Goal: Information Seeking & Learning: Learn about a topic

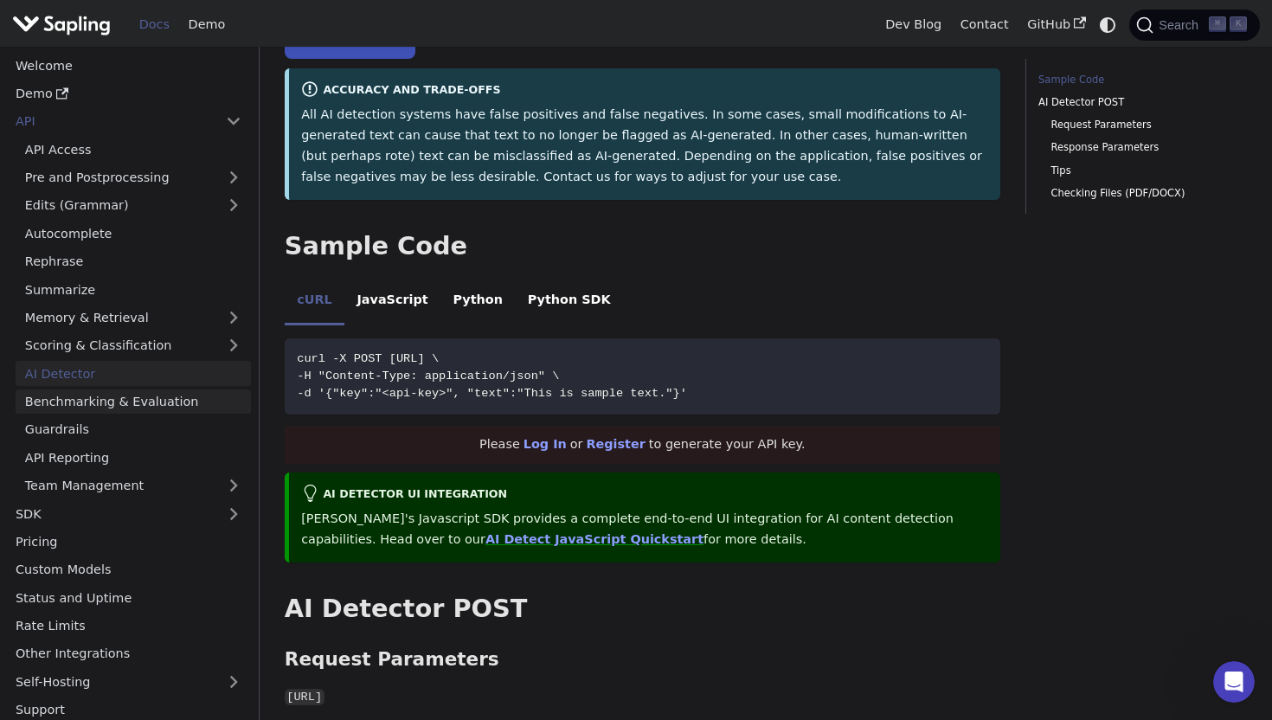
scroll to position [264, 0]
click at [126, 394] on link "Benchmarking & Evaluation" at bounding box center [133, 401] width 235 height 25
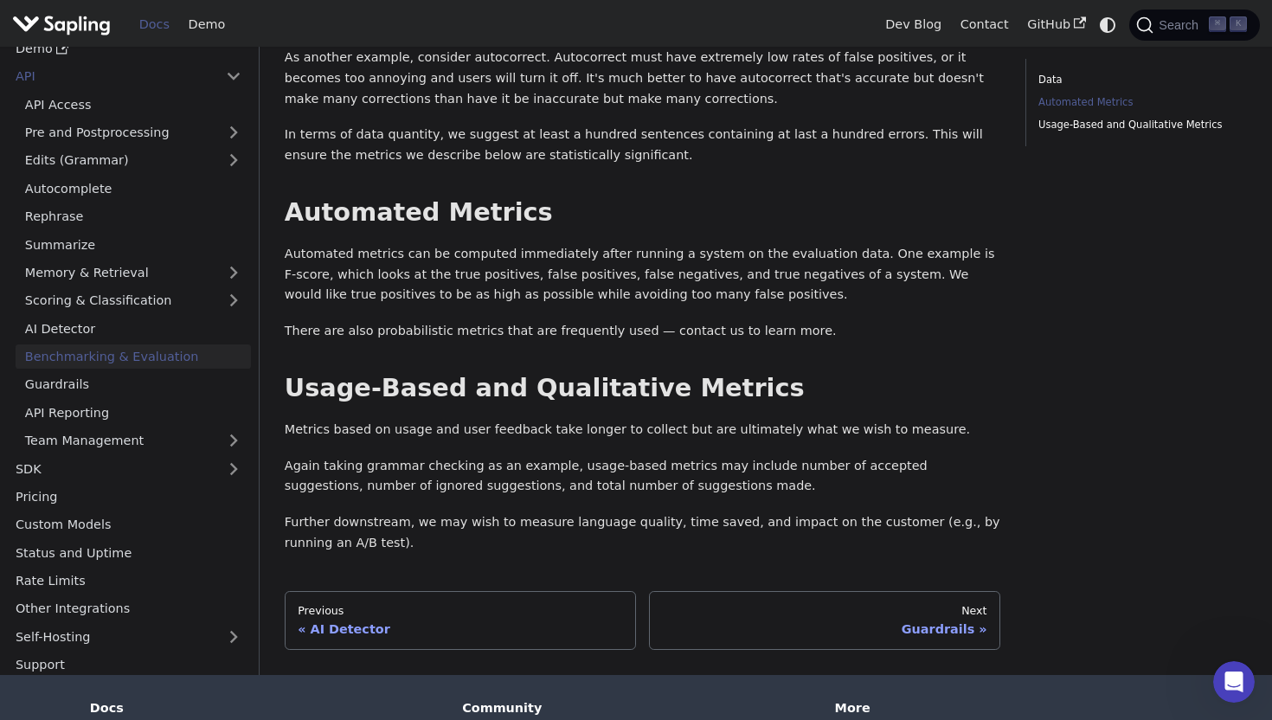
scroll to position [865, 0]
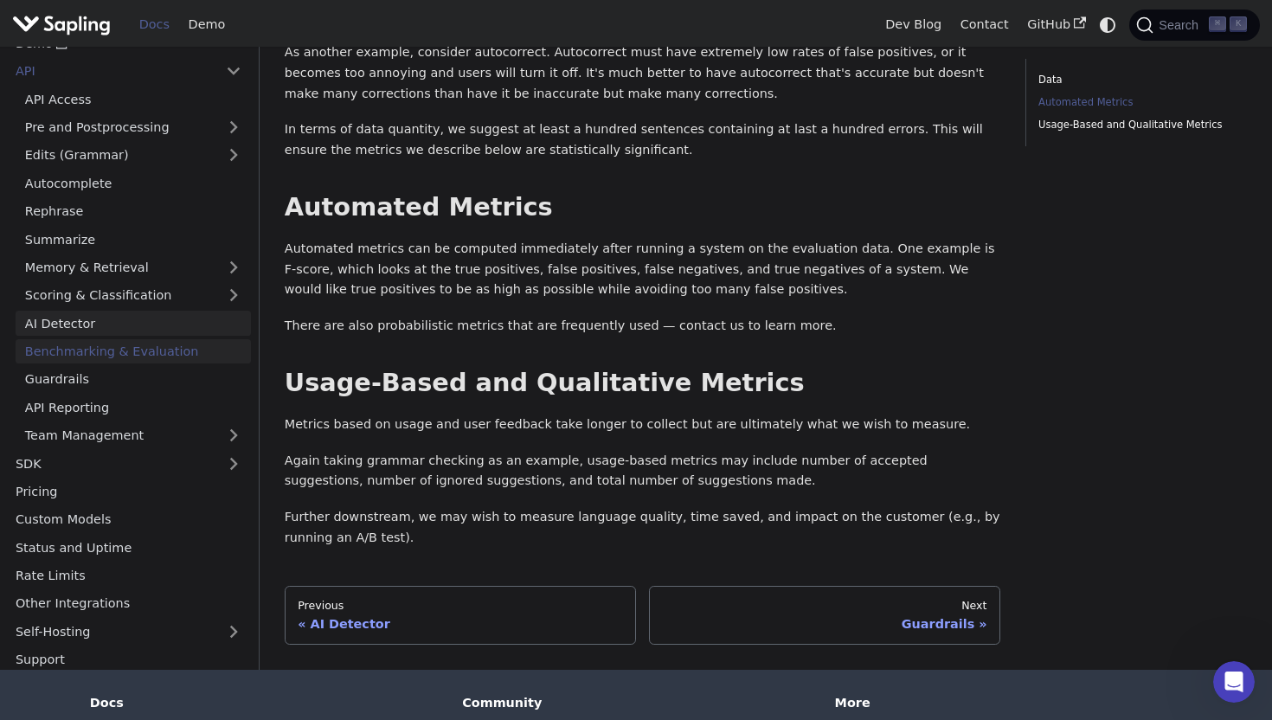
click at [98, 311] on link "AI Detector" at bounding box center [133, 323] width 235 height 25
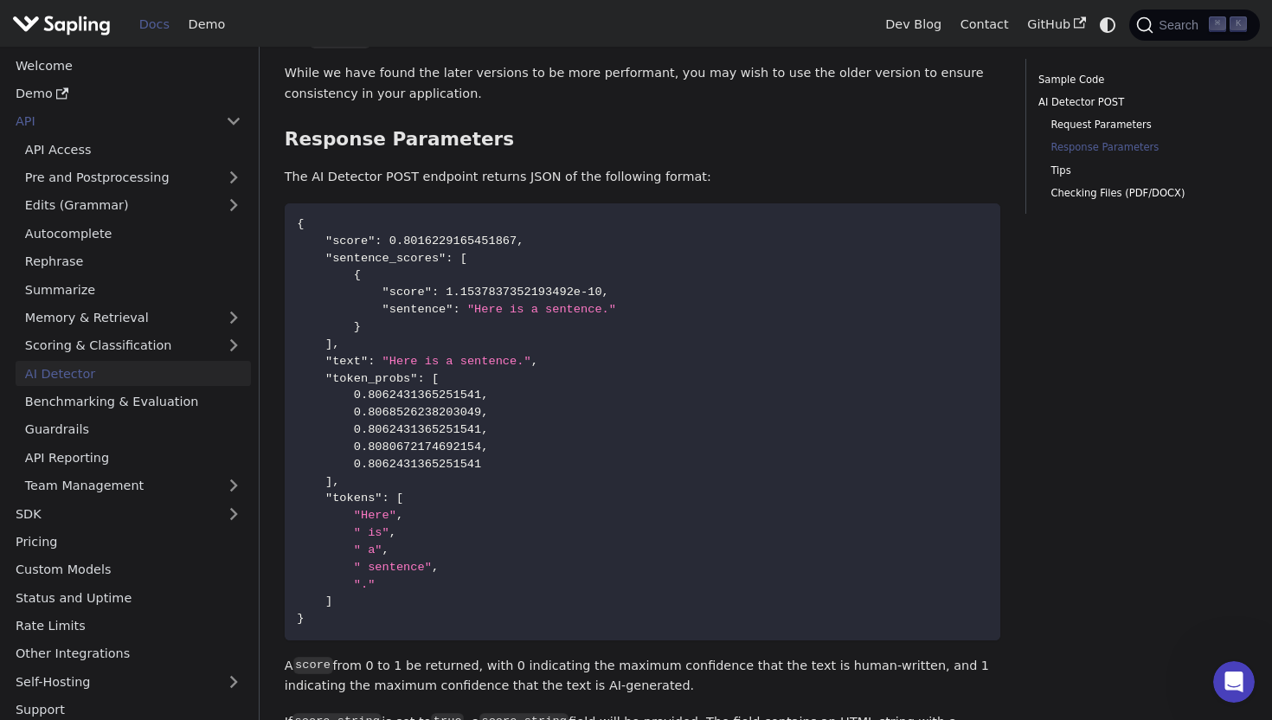
scroll to position [1445, 0]
click at [1059, 171] on link "Tips" at bounding box center [1142, 171] width 183 height 16
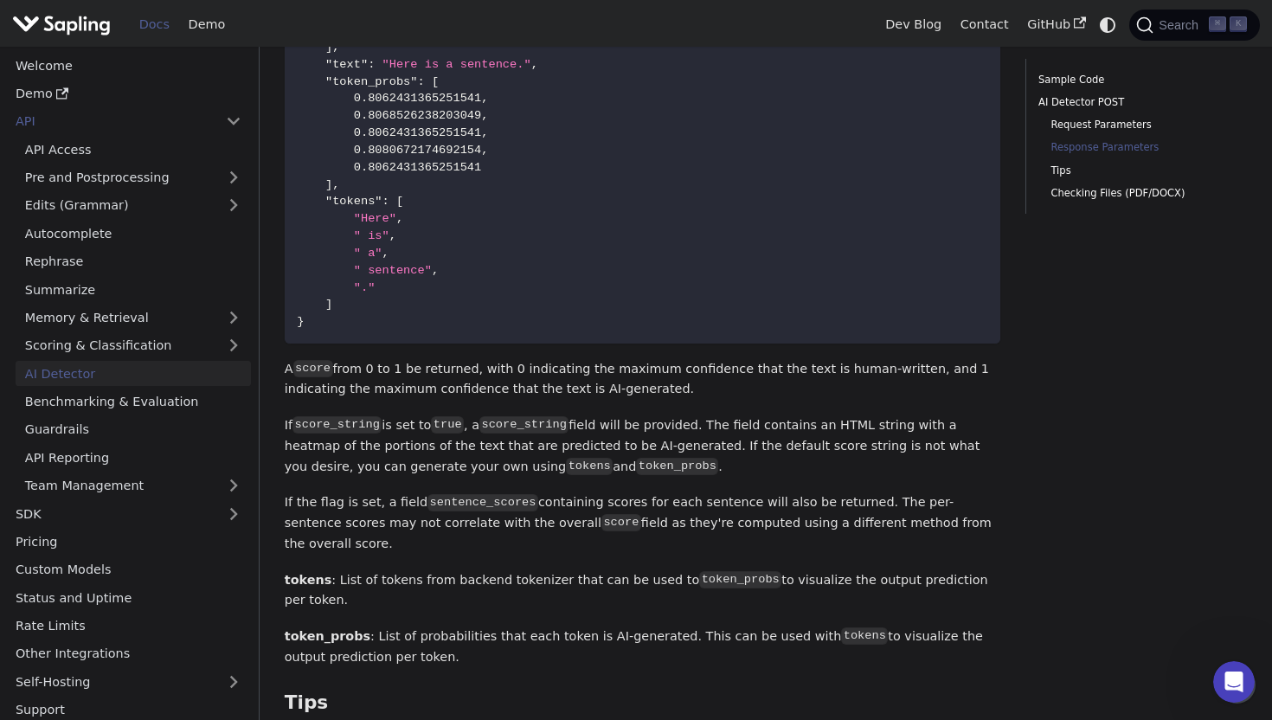
scroll to position [1738, 0]
click at [1087, 192] on link "Checking Files (PDF/DOCX)" at bounding box center [1142, 193] width 183 height 16
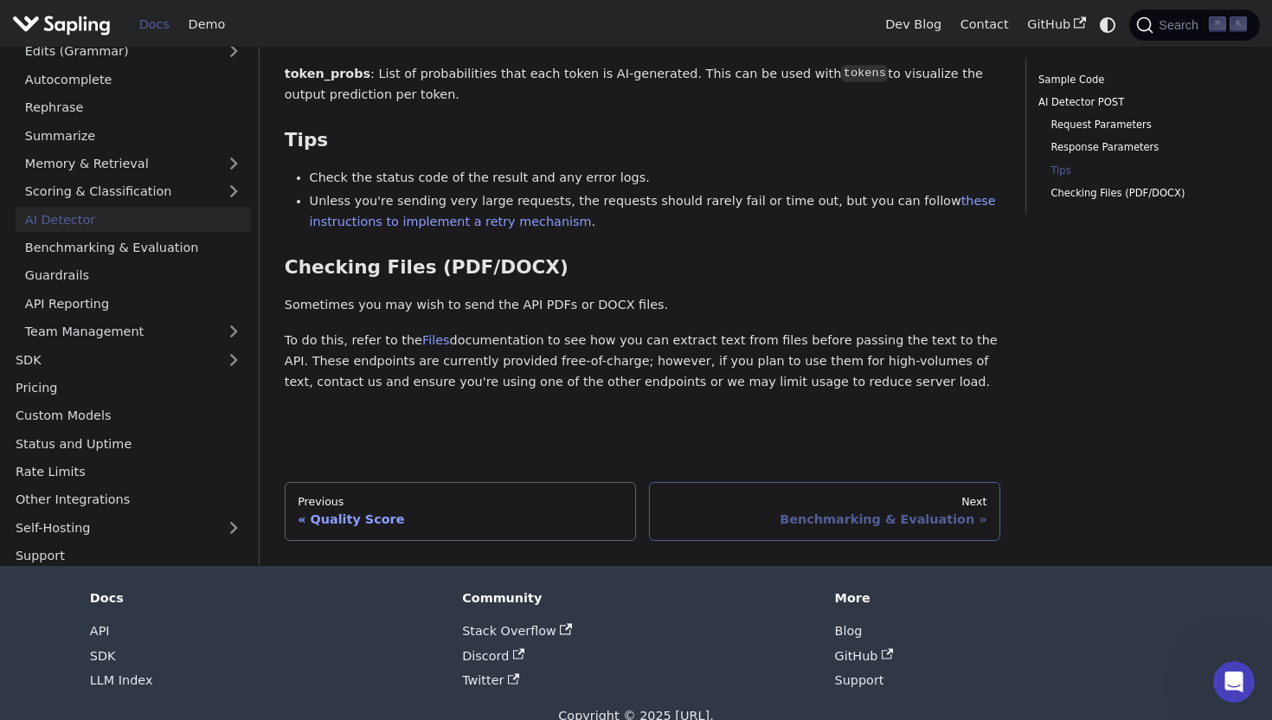
click at [811, 482] on link "Next Benchmarking & Evaluation" at bounding box center [824, 511] width 351 height 59
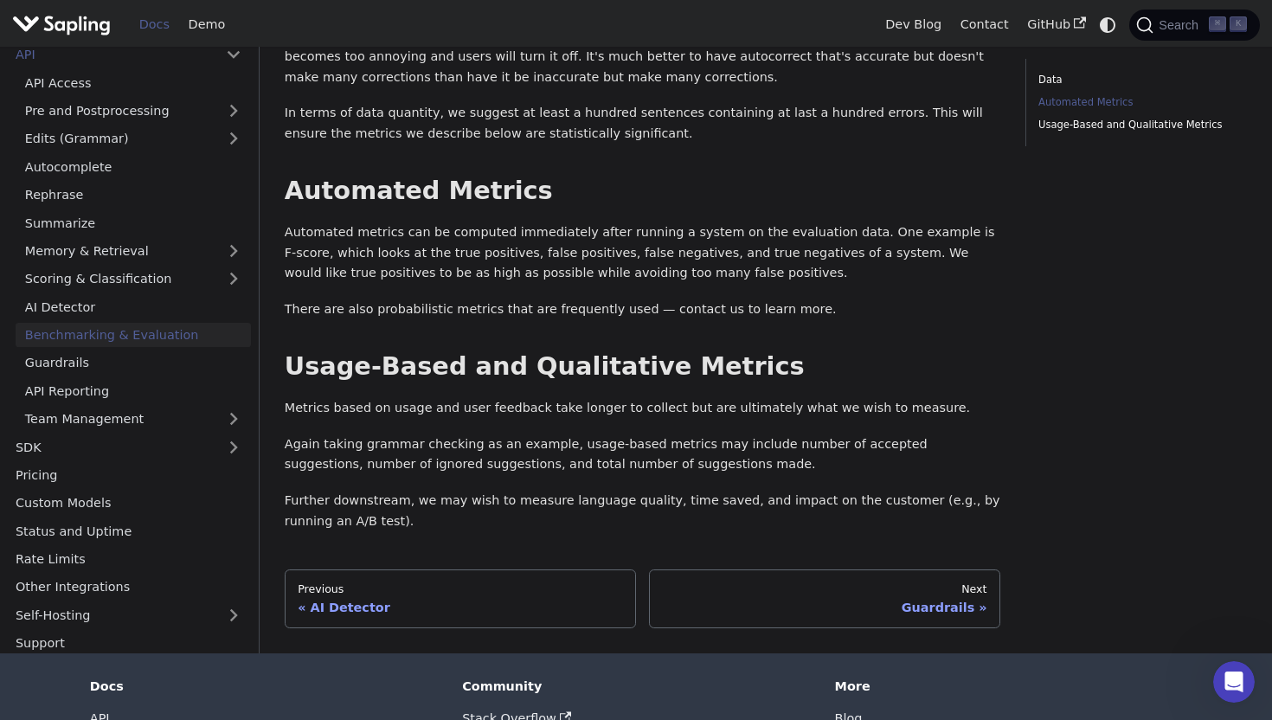
scroll to position [913, 0]
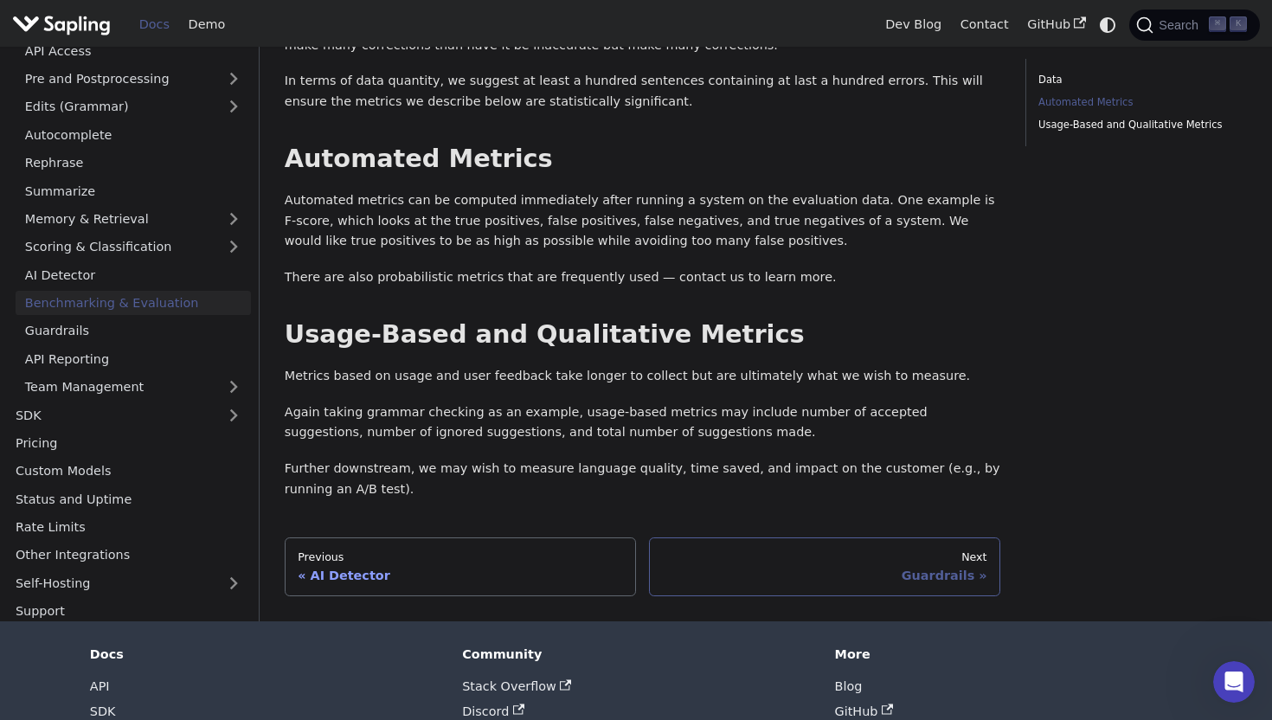
click at [895, 568] on div "Guardrails" at bounding box center [824, 576] width 325 height 16
